Goal: Information Seeking & Learning: Learn about a topic

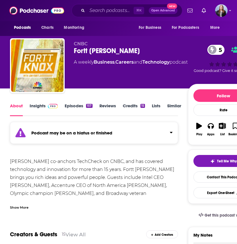
click at [41, 106] on link "Insights" at bounding box center [44, 109] width 28 height 13
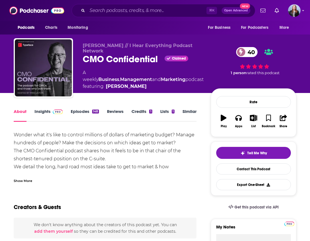
click at [45, 113] on link "Insights" at bounding box center [48, 115] width 28 height 13
